Goal: Information Seeking & Learning: Learn about a topic

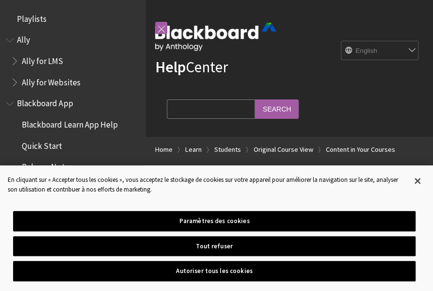
scroll to position [1293, 0]
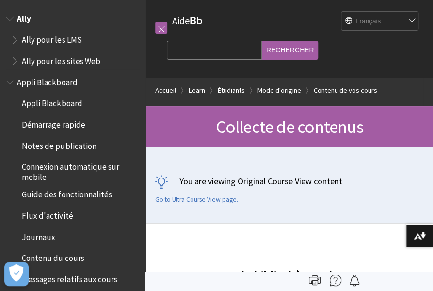
click at [21, 17] on span "Ally" at bounding box center [24, 17] width 14 height 13
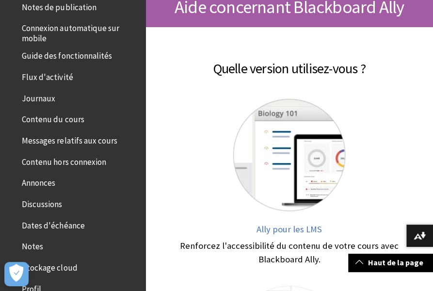
scroll to position [139, 0]
click at [32, 122] on span "Contenu du cours" at bounding box center [53, 117] width 62 height 13
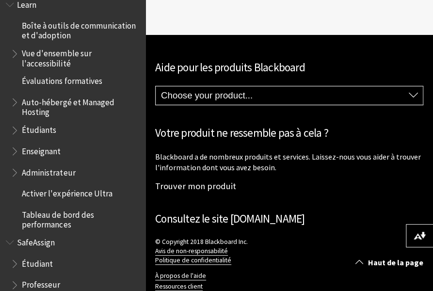
scroll to position [782, 0]
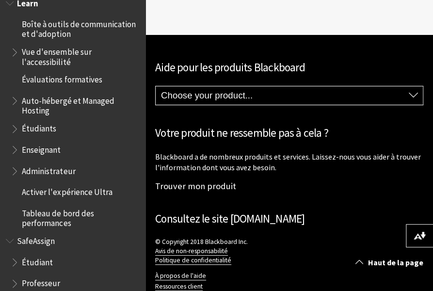
click at [27, 128] on span "Étudiants" at bounding box center [39, 127] width 34 height 13
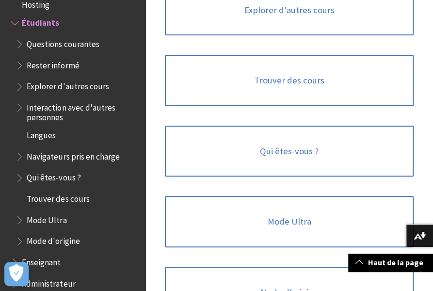
scroll to position [1350, 0]
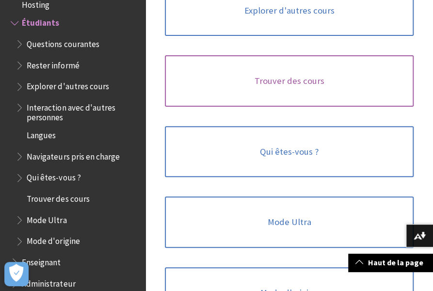
click at [269, 86] on link "Trouver des cours" at bounding box center [289, 80] width 249 height 51
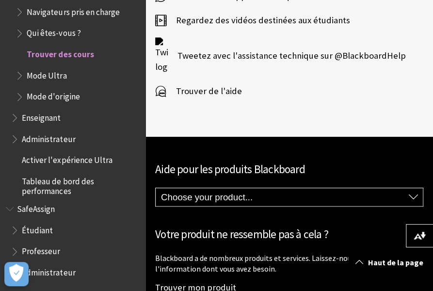
scroll to position [2852, 0]
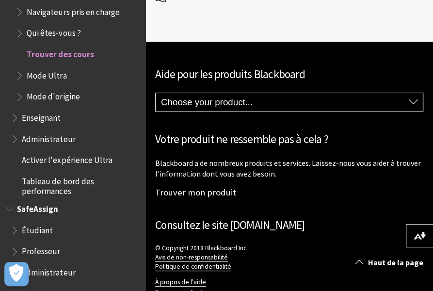
click at [25, 228] on span "Étudiant" at bounding box center [37, 228] width 31 height 13
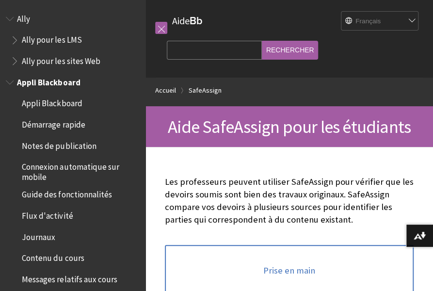
click at [54, 194] on span "Guide des fonctionnalités" at bounding box center [67, 193] width 90 height 13
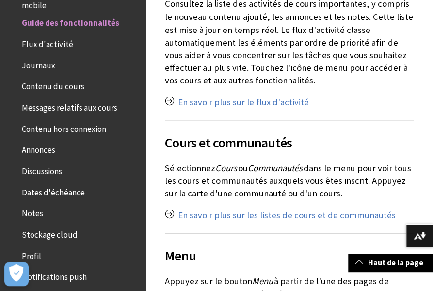
scroll to position [636, 0]
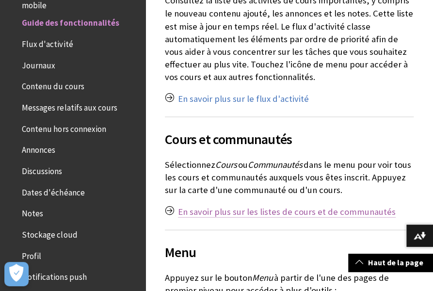
click at [236, 206] on link "En savoir plus sur les listes de cours et de communautés" at bounding box center [287, 212] width 218 height 12
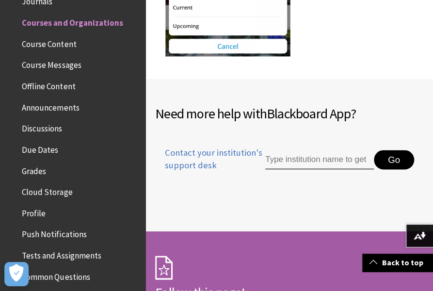
scroll to position [1907, 0]
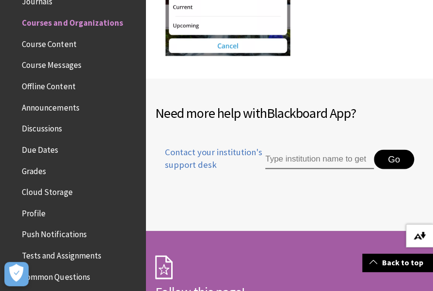
click at [420, 234] on img at bounding box center [420, 236] width 12 height 8
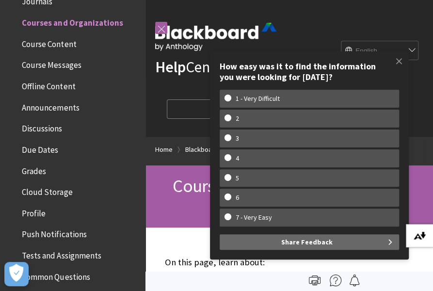
scroll to position [0, 0]
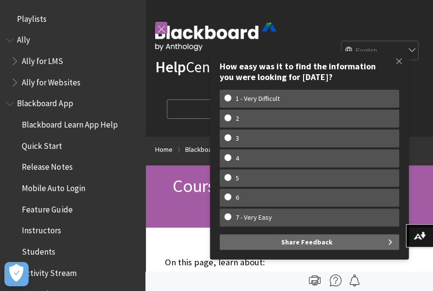
click at [297, 23] on div "Help Center English عربية Català Cymraeg Deutsch Español Suomi Français עברית I…" at bounding box center [288, 68] width 287 height 137
click at [400, 62] on span at bounding box center [399, 61] width 20 height 20
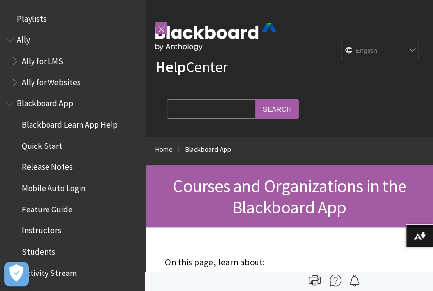
click at [56, 104] on span "Blackboard App" at bounding box center [45, 102] width 56 height 13
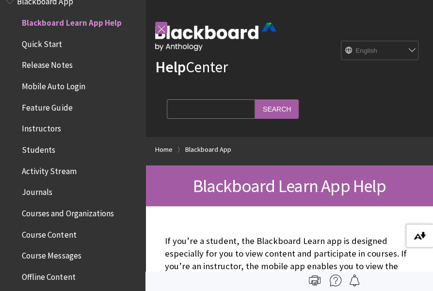
click at [414, 233] on img at bounding box center [420, 236] width 12 height 8
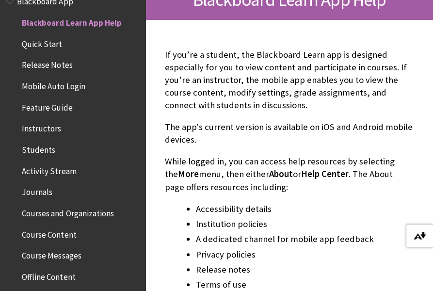
scroll to position [190, 0]
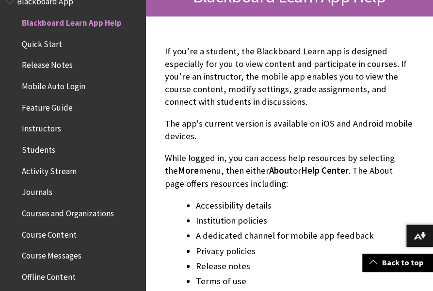
click at [29, 171] on span "Activity Stream" at bounding box center [49, 169] width 54 height 13
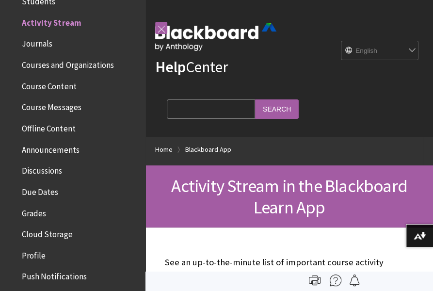
click at [41, 84] on span "Course Content" at bounding box center [49, 84] width 54 height 13
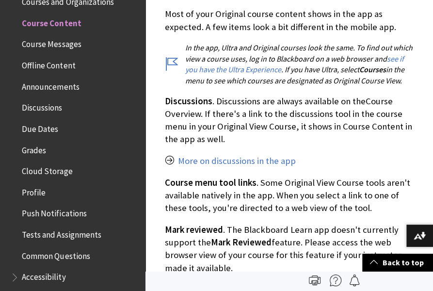
scroll to position [1551, 0]
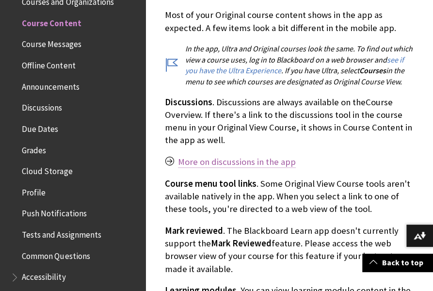
click at [233, 159] on link "More on discussions in the app" at bounding box center [237, 162] width 118 height 12
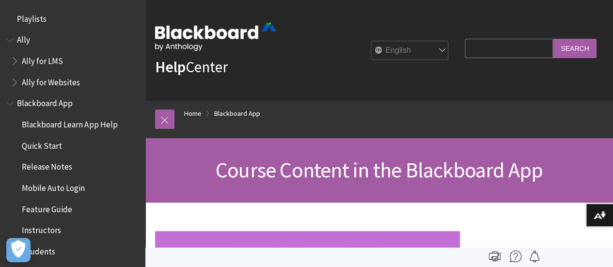
scroll to position [313, 0]
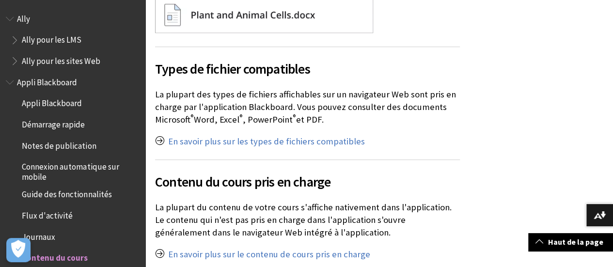
click at [16, 16] on span "Book outline for Anthology Ally Help" at bounding box center [11, 17] width 10 height 12
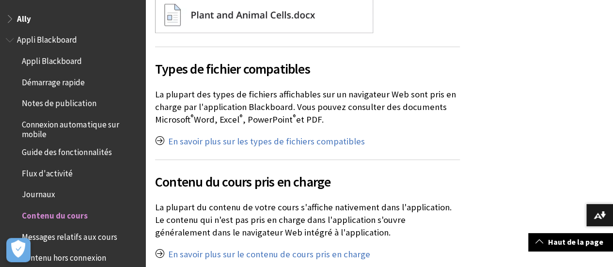
click at [16, 16] on span "Book outline for Anthology Ally Help" at bounding box center [11, 17] width 10 height 12
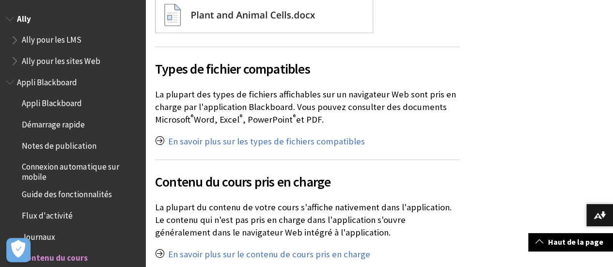
click at [43, 61] on span "Ally pour les sites Web" at bounding box center [61, 59] width 78 height 13
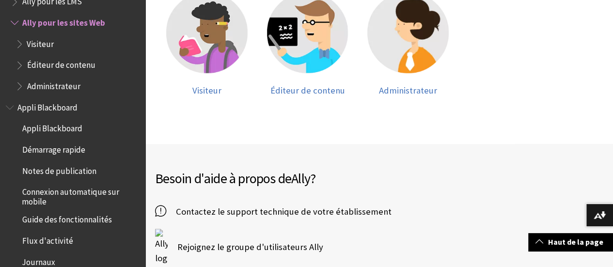
scroll to position [345, 0]
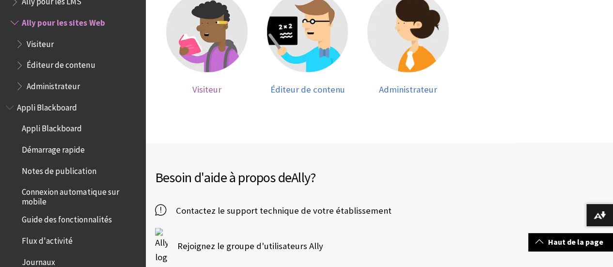
click at [222, 84] on span "Visiteur" at bounding box center [206, 89] width 29 height 11
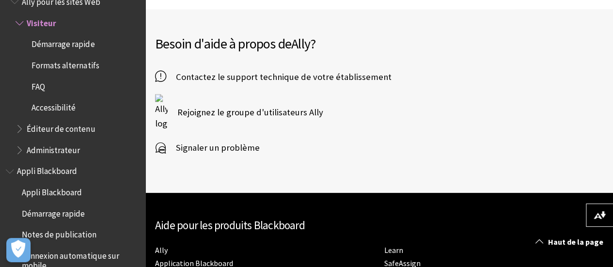
scroll to position [515, 0]
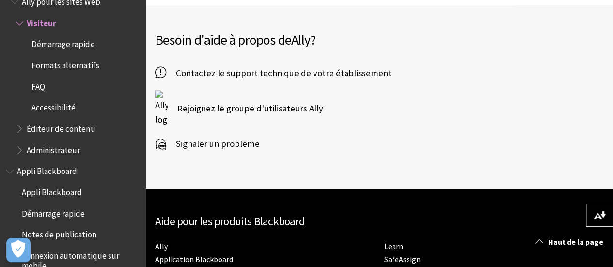
click at [220, 101] on span "Rejoignez le groupe d'utilisateurs Ally" at bounding box center [246, 108] width 156 height 15
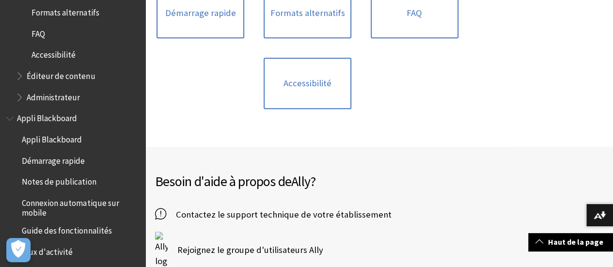
scroll to position [112, 0]
click at [32, 132] on span "Appli Blackboard" at bounding box center [52, 137] width 60 height 13
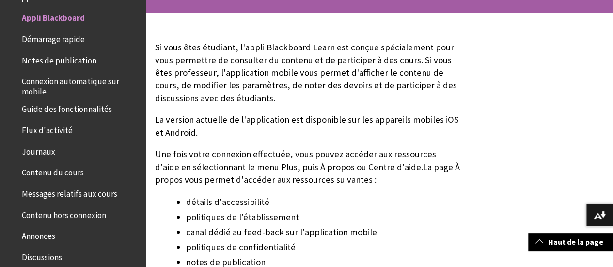
scroll to position [82, 0]
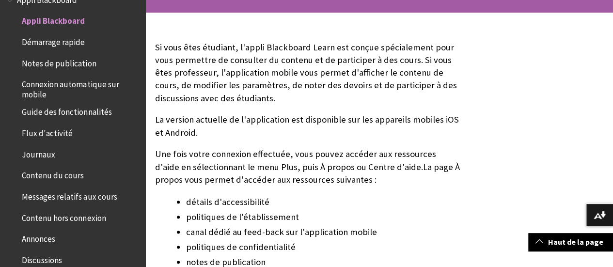
click at [39, 57] on span "Notes de publication" at bounding box center [59, 61] width 74 height 13
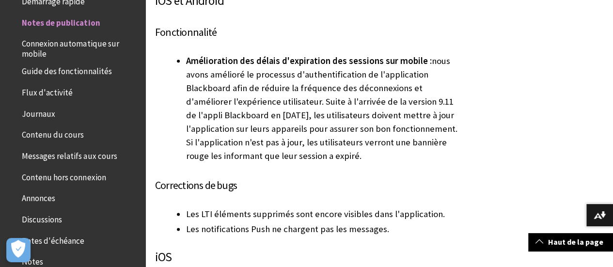
scroll to position [610, 0]
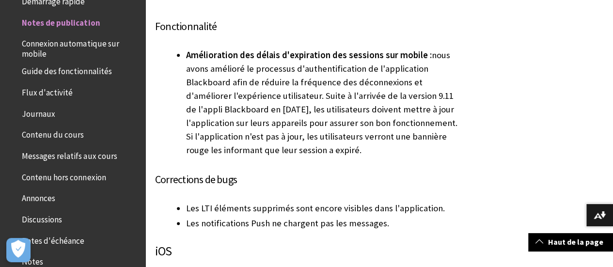
click at [54, 93] on span "Flux d'activité" at bounding box center [47, 90] width 51 height 13
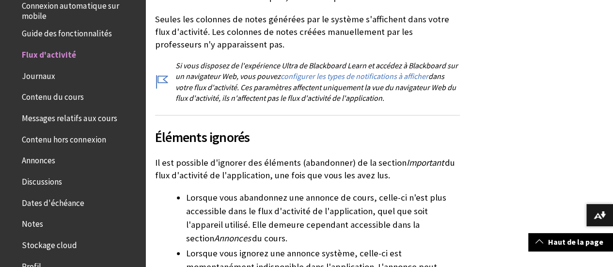
scroll to position [160, 0]
click at [45, 141] on span "Contenu hors connexion" at bounding box center [64, 138] width 84 height 13
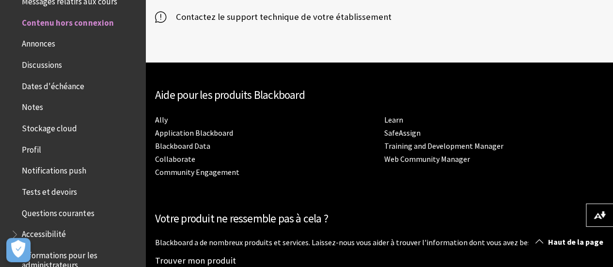
scroll to position [3486, 0]
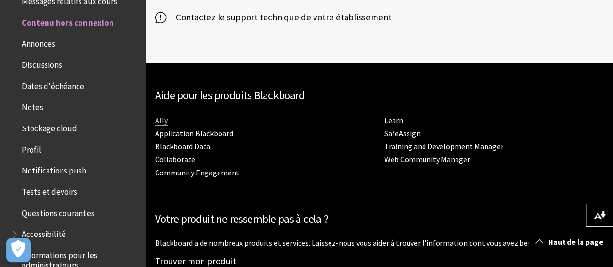
click at [168, 115] on link "Ally" at bounding box center [161, 120] width 13 height 10
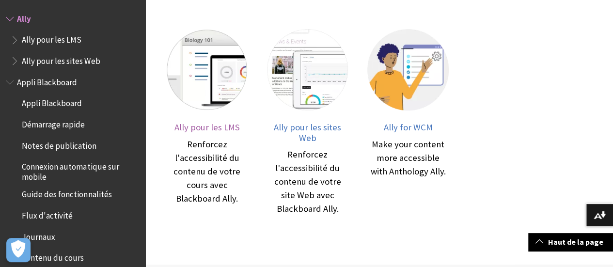
scroll to position [205, 0]
click at [228, 121] on span "Ally pour les LMS" at bounding box center [206, 126] width 65 height 11
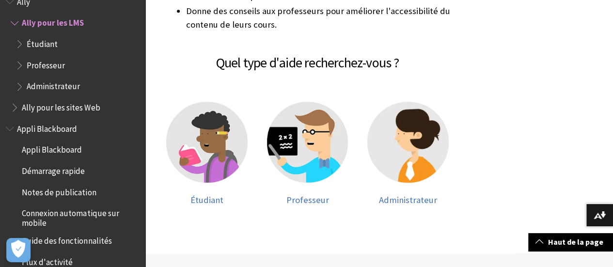
scroll to position [332, 0]
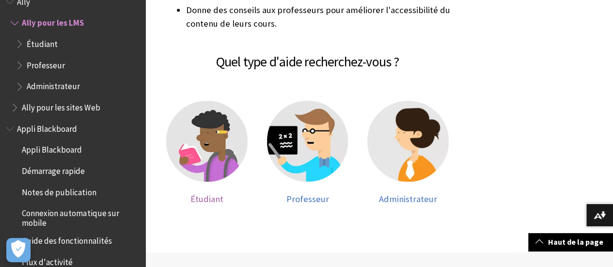
click at [223, 193] on span "Étudiant" at bounding box center [207, 198] width 33 height 11
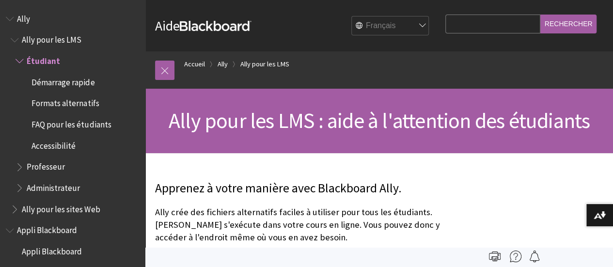
click at [48, 42] on span "Ally pour les LMS" at bounding box center [52, 38] width 60 height 13
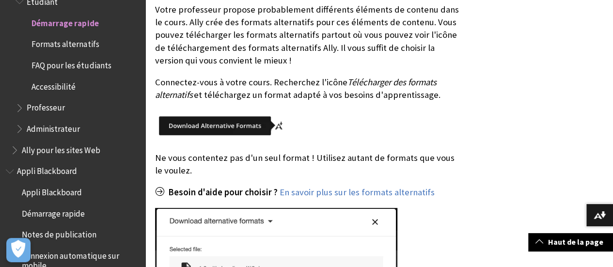
scroll to position [204, 0]
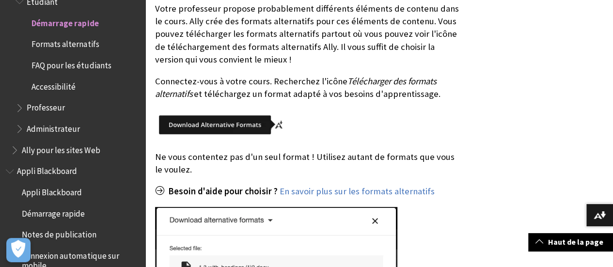
click at [243, 131] on img at bounding box center [222, 125] width 134 height 30
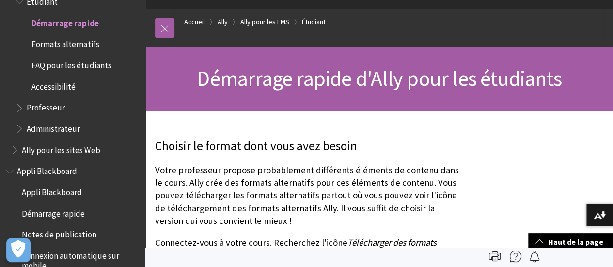
scroll to position [0, 0]
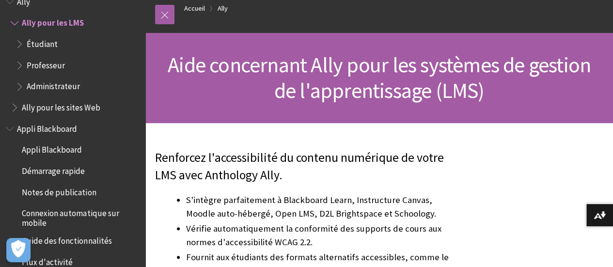
scroll to position [55, 0]
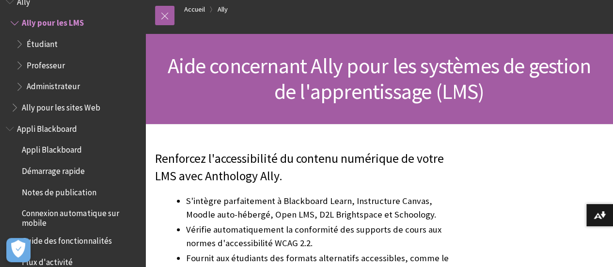
click at [43, 39] on span "Étudiant" at bounding box center [42, 42] width 31 height 13
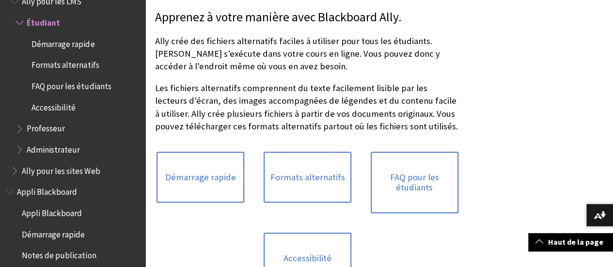
scroll to position [172, 0]
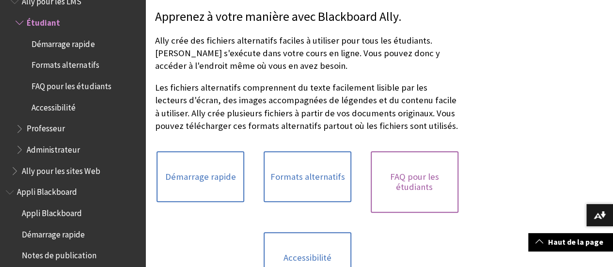
click at [371, 184] on link "FAQ pour les étudiants" at bounding box center [415, 182] width 88 height 62
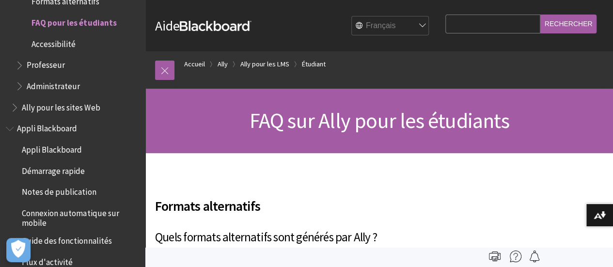
click at [81, 106] on span "Ally pour les sites Web" at bounding box center [61, 105] width 78 height 13
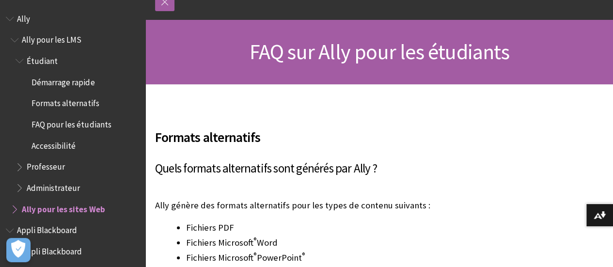
click at [20, 200] on ul "Ally pour les LMS Étudiant Démarrage rapide Formats alternatifs FAQ pour les ét…" at bounding box center [73, 125] width 134 height 186
click at [16, 210] on span "Book outline for Anthology Ally Help" at bounding box center [16, 207] width 10 height 12
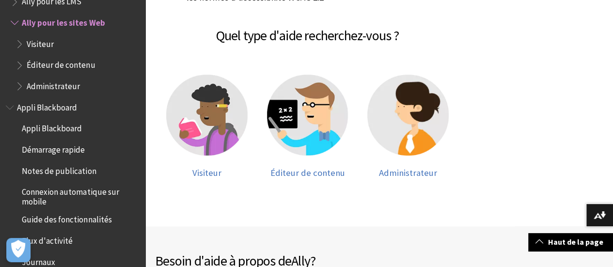
scroll to position [265, 0]
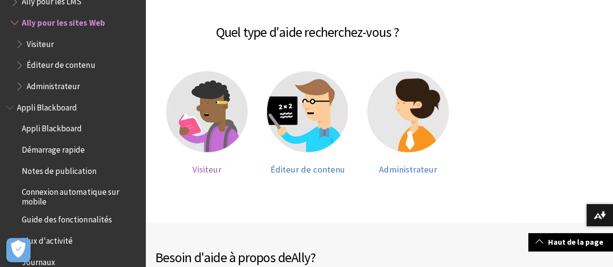
click at [222, 164] on span "Visiteur" at bounding box center [206, 169] width 29 height 11
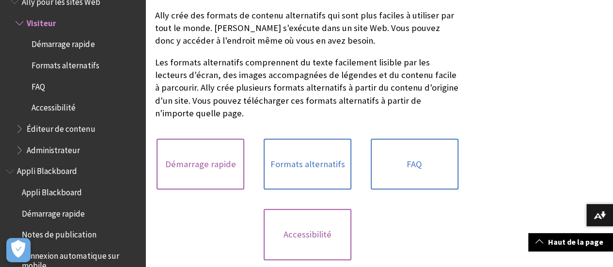
scroll to position [224, 0]
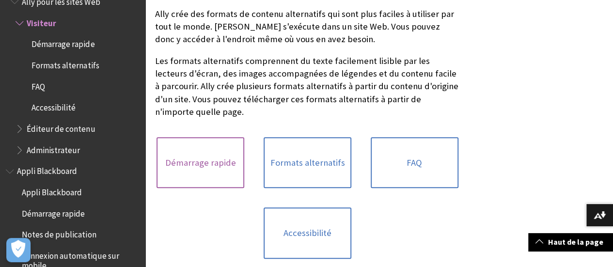
click at [201, 154] on link "Démarrage rapide" at bounding box center [201, 162] width 88 height 51
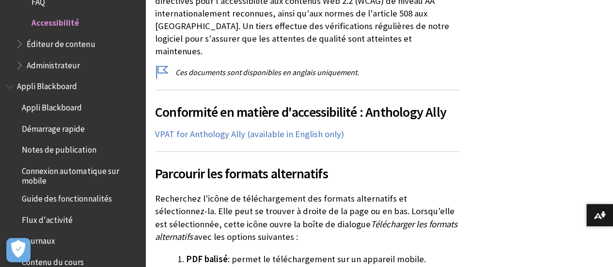
scroll to position [252, 0]
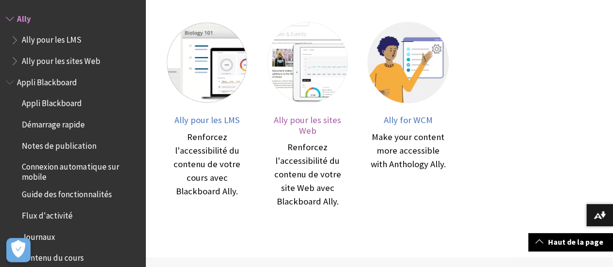
scroll to position [216, 0]
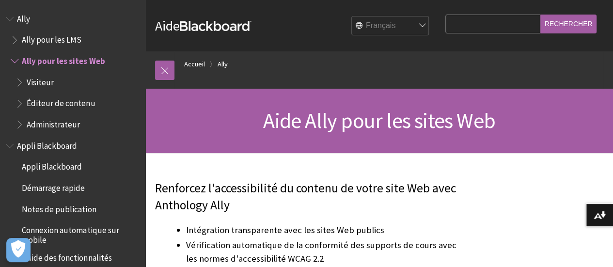
scroll to position [38, 0]
